Goal: Information Seeking & Learning: Understand process/instructions

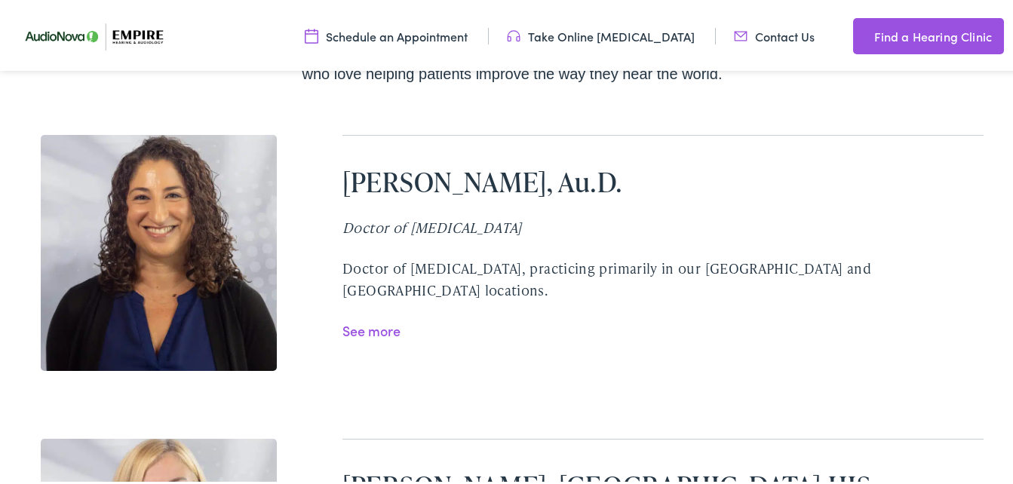
scroll to position [3013, 0]
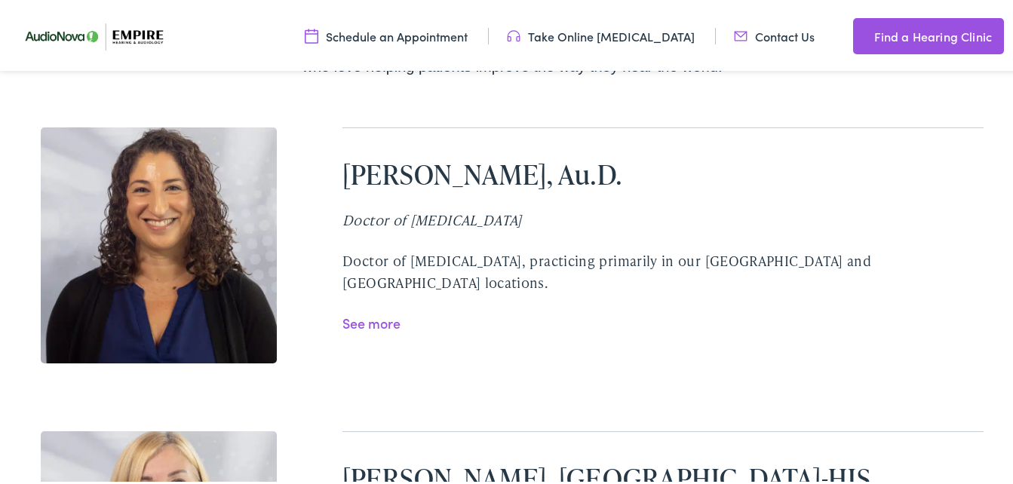
click at [369, 311] on link "See more" at bounding box center [371, 320] width 58 height 19
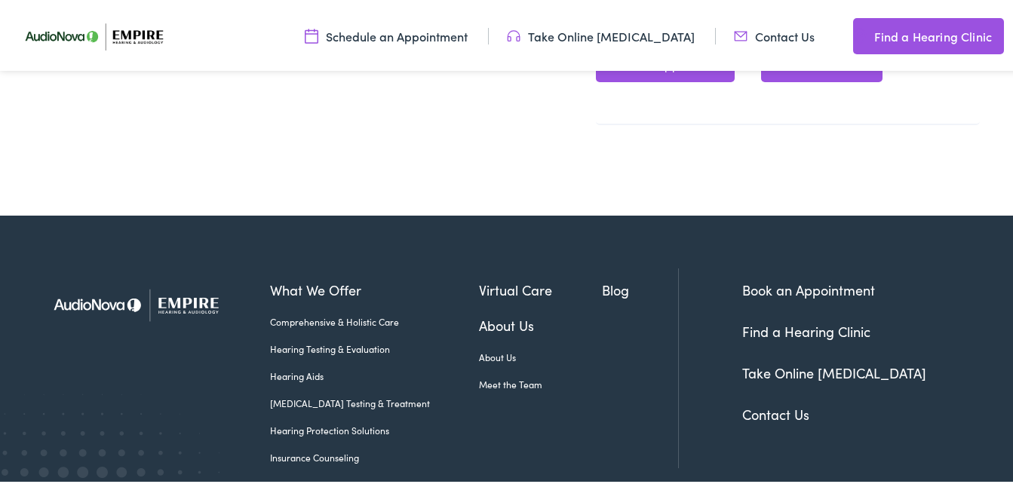
scroll to position [1283, 0]
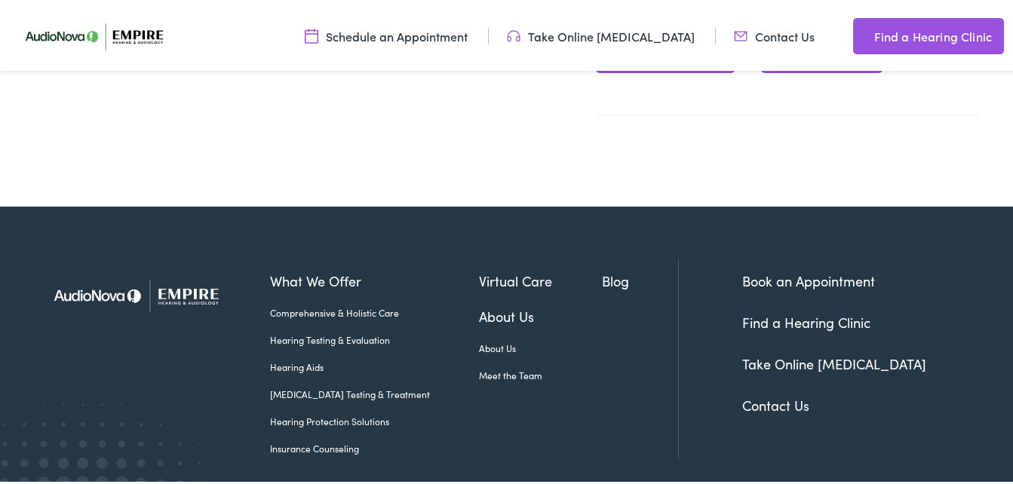
click at [347, 439] on link "Insurance Counseling" at bounding box center [374, 446] width 209 height 14
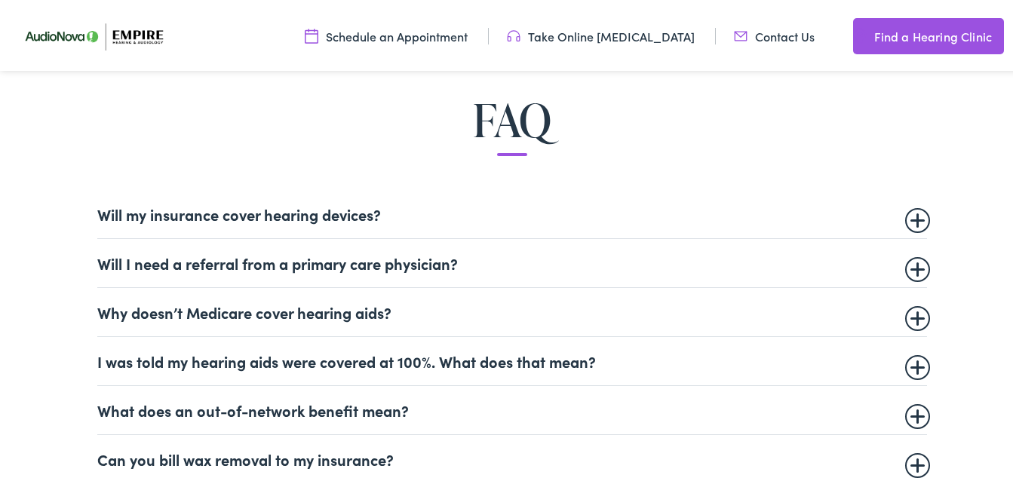
scroll to position [860, 0]
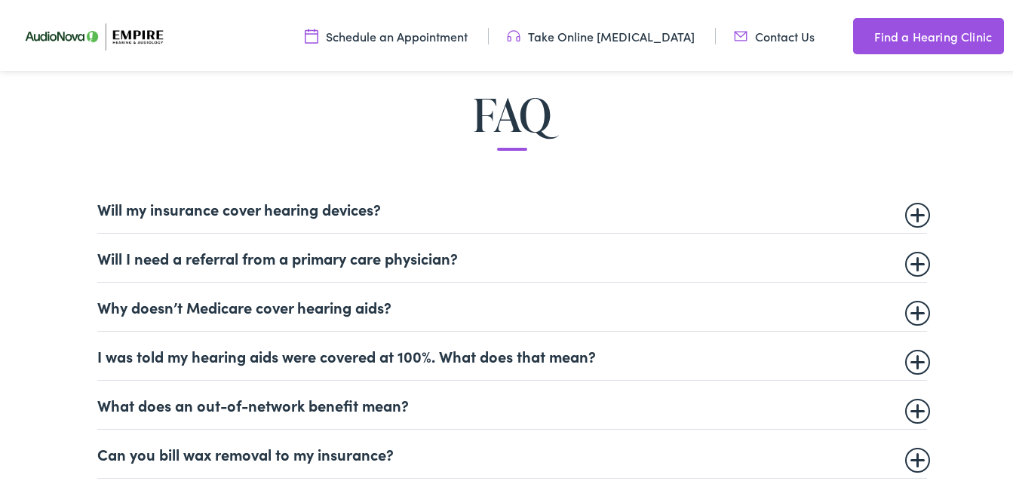
click at [913, 207] on summary "Will my insurance cover hearing devices?" at bounding box center [511, 206] width 829 height 18
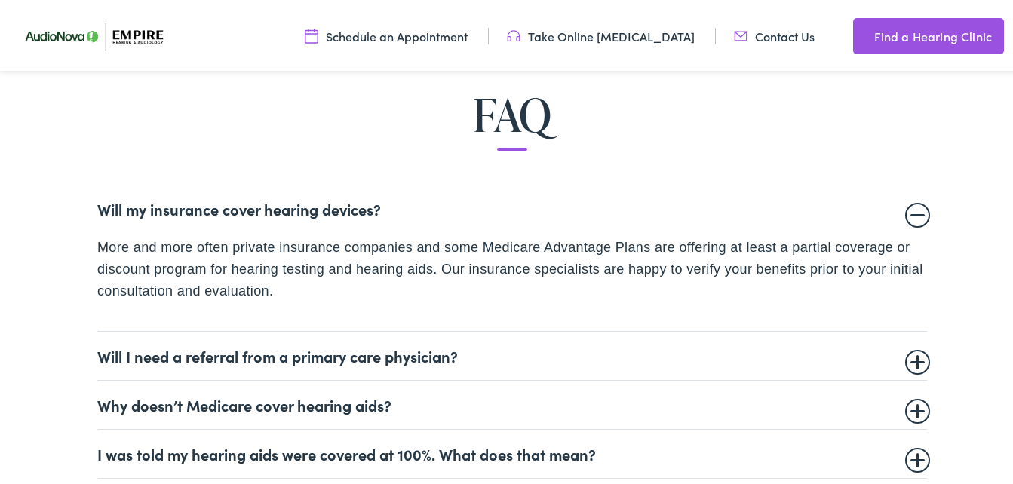
click at [912, 213] on summary "Will my insurance cover hearing devices?" at bounding box center [511, 206] width 829 height 18
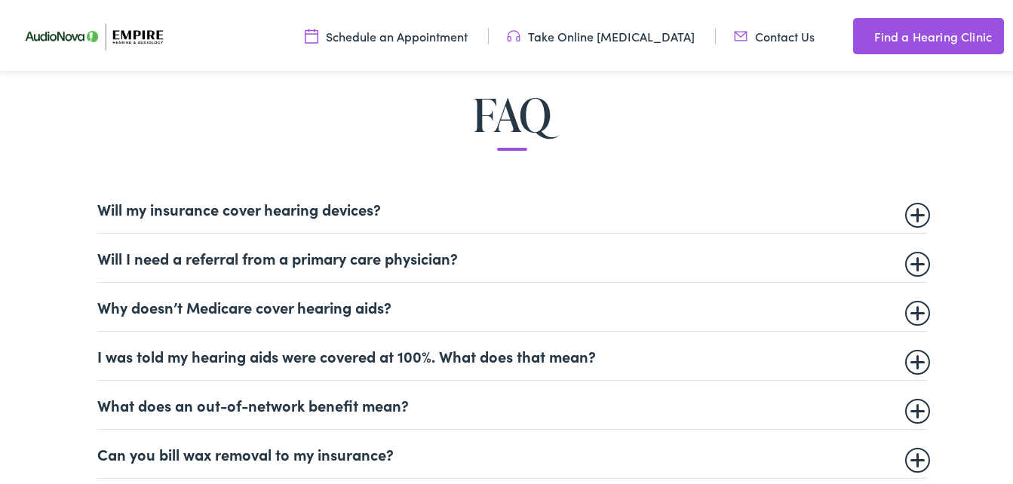
click at [915, 258] on summary "Will I need a referral from a primary care physician?" at bounding box center [511, 255] width 829 height 18
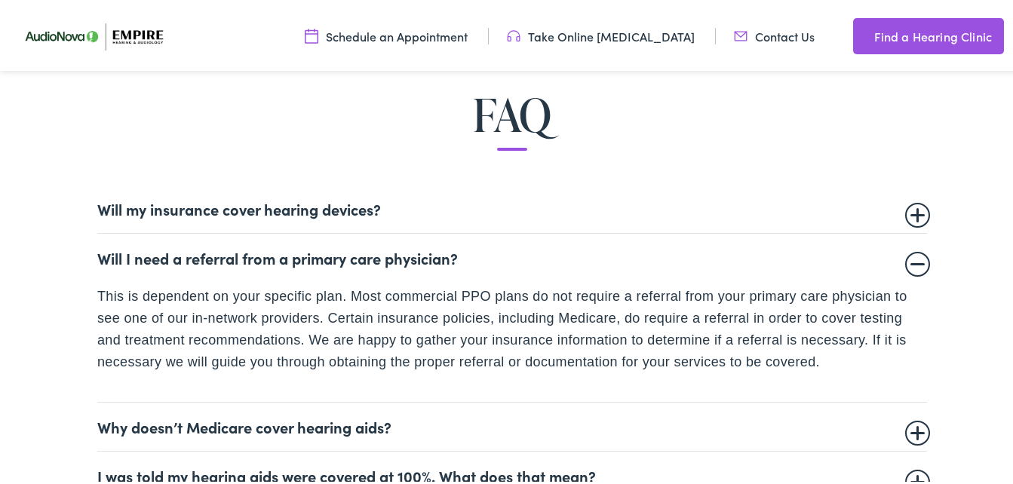
click at [915, 258] on summary "Will I need a referral from a primary care physician?" at bounding box center [511, 255] width 829 height 18
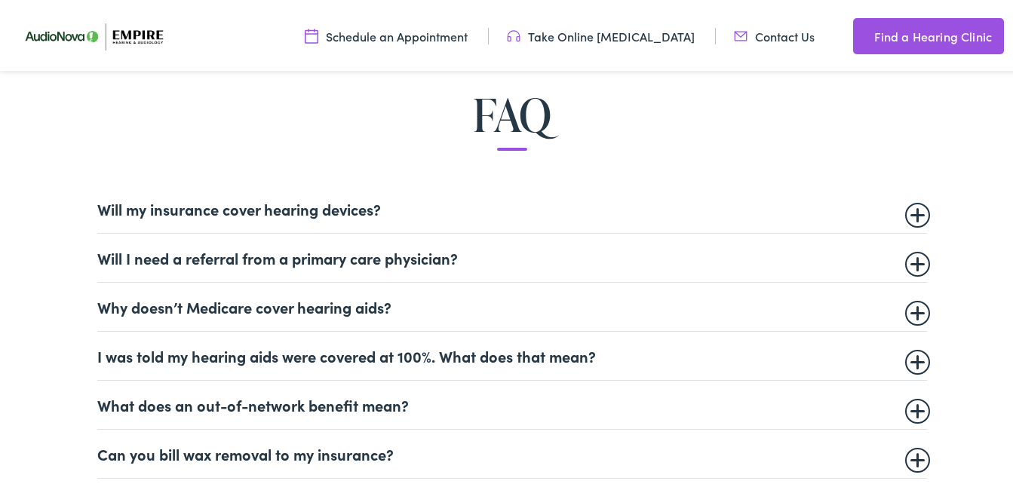
click at [912, 293] on details "Why doesn’t Medicare cover hearing aids? Medicare does not currently cover medi…" at bounding box center [511, 304] width 829 height 49
click at [912, 307] on summary "Why doesn’t Medicare cover hearing aids?" at bounding box center [511, 304] width 829 height 18
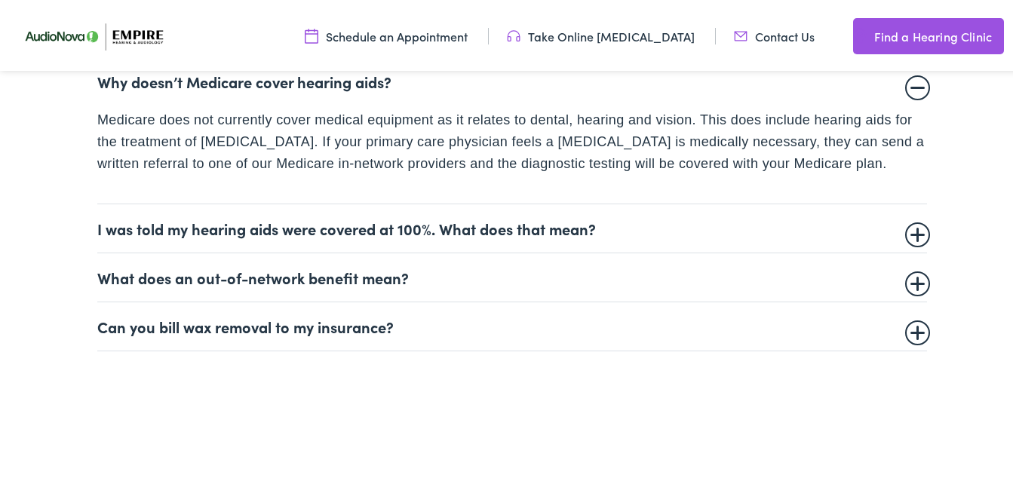
scroll to position [1092, 0]
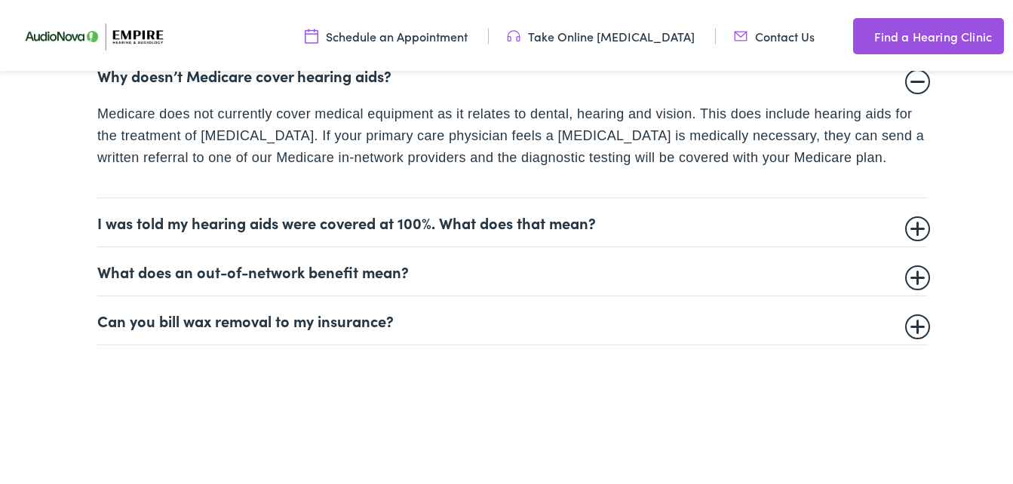
click at [912, 70] on summary "Why doesn’t Medicare cover hearing aids?" at bounding box center [511, 72] width 829 height 18
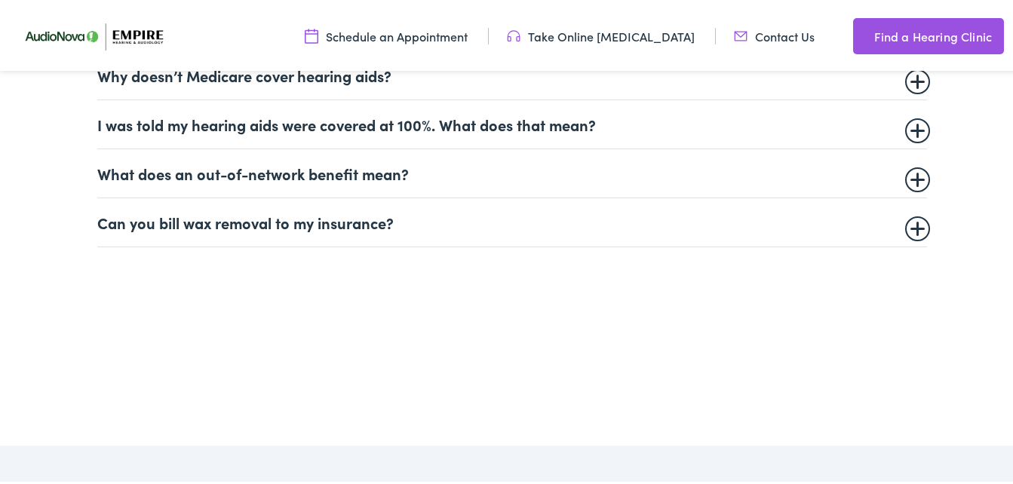
click at [908, 123] on summary "I was told my hearing aids were covered at 100%. What does that mean?" at bounding box center [511, 121] width 829 height 18
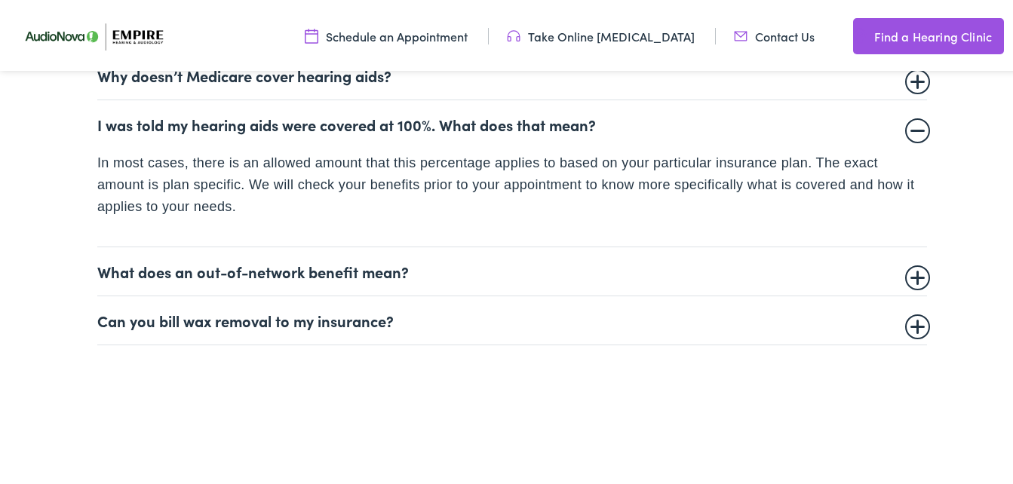
click at [909, 124] on summary "I was told my hearing aids were covered at 100%. What does that mean?" at bounding box center [511, 121] width 829 height 18
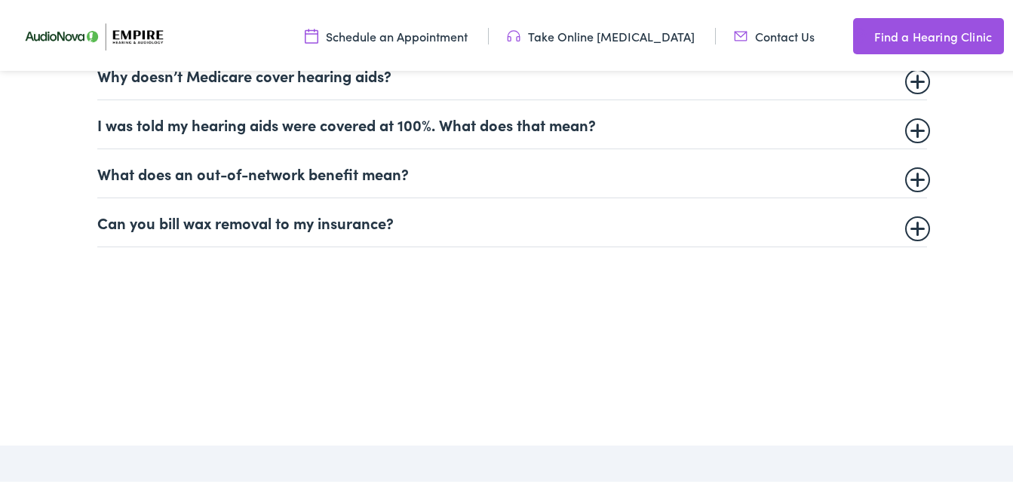
click at [915, 169] on summary "What does an out-of-network benefit mean?" at bounding box center [511, 170] width 829 height 18
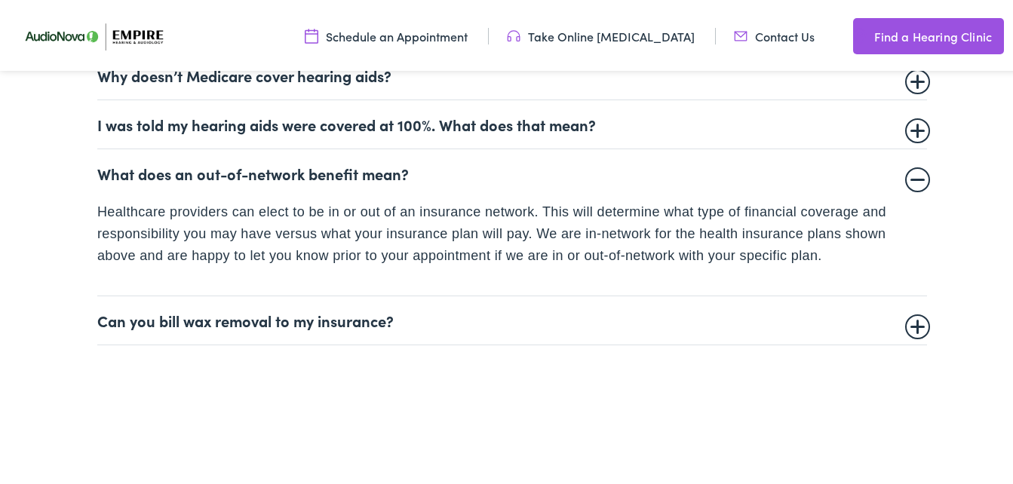
click at [920, 170] on summary "What does an out-of-network benefit mean?" at bounding box center [511, 170] width 829 height 18
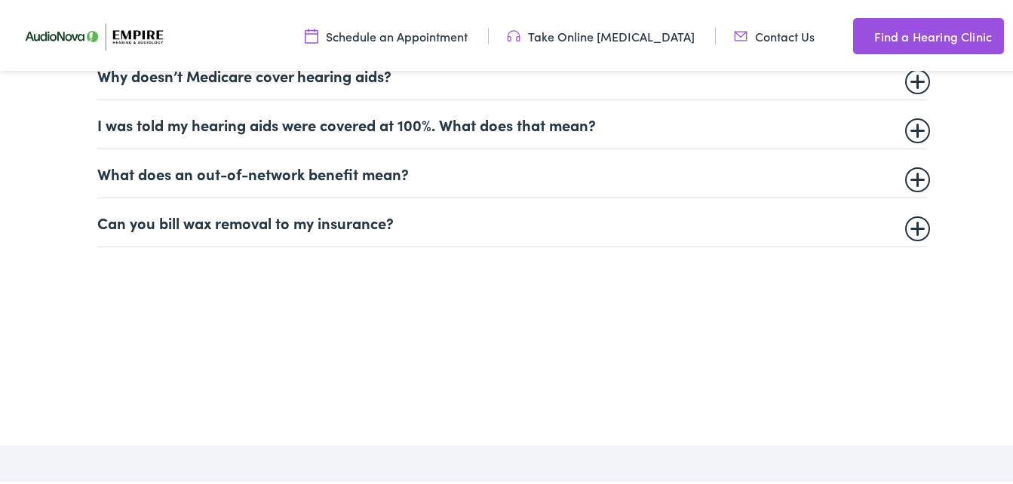
click at [912, 219] on summary "Can you bill wax removal to my insurance?" at bounding box center [511, 219] width 829 height 18
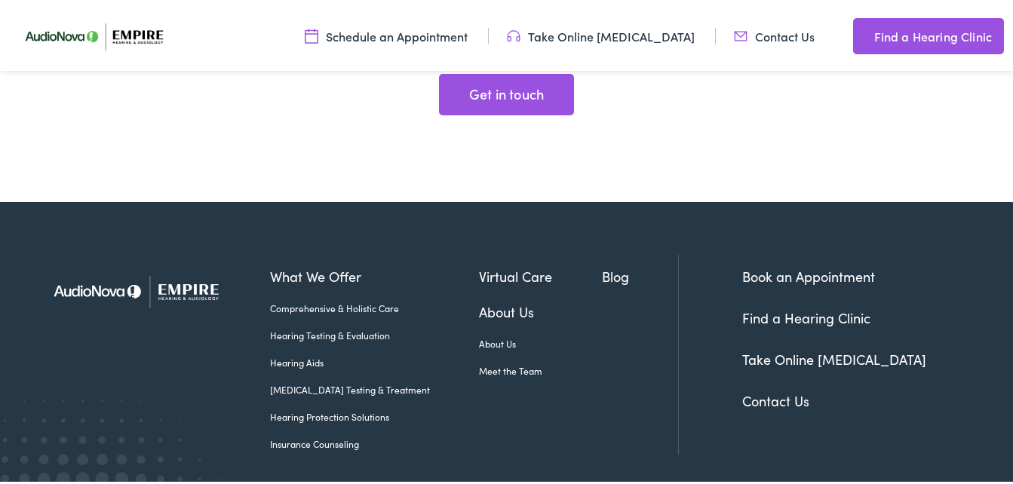
scroll to position [2943, 0]
